Goal: Task Accomplishment & Management: Manage account settings

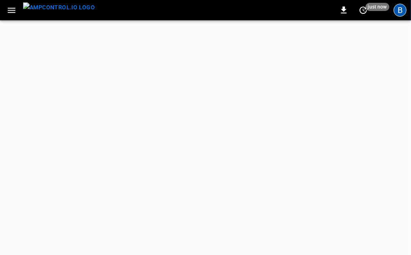
click at [402, 12] on div "B" at bounding box center [400, 10] width 13 height 13
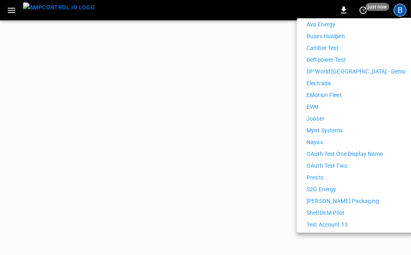
scroll to position [218, 0]
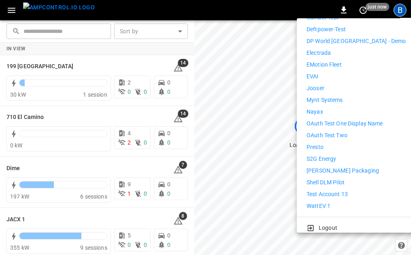
click at [337, 223] on li "Logout" at bounding box center [356, 227] width 99 height 9
